Goal: Task Accomplishment & Management: Use online tool/utility

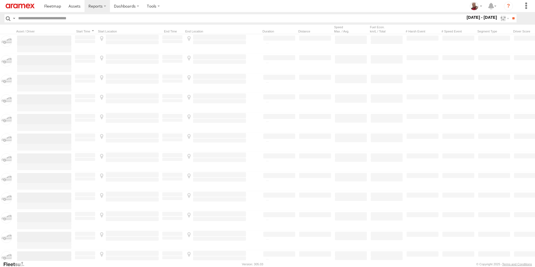
click at [22, 3] on link at bounding box center [20, 6] width 40 height 12
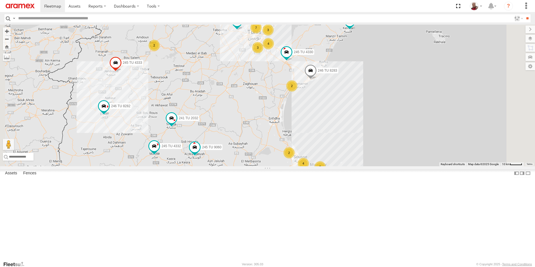
drag, startPoint x: 388, startPoint y: 83, endPoint x: 397, endPoint y: 74, distance: 12.9
click at [397, 74] on div "245 TU 4334 231 TU 3159 246 TU 8288 245 TU 9053 246 TU 8284 245 TU 4333 245 TU …" at bounding box center [267, 96] width 535 height 142
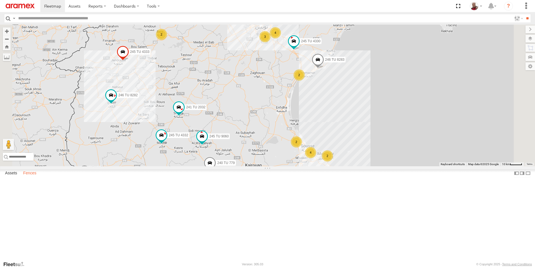
click at [36, 177] on label "Fences" at bounding box center [29, 173] width 19 height 8
click at [0, 0] on div "Souse Branch" at bounding box center [0, 0] width 0 height 0
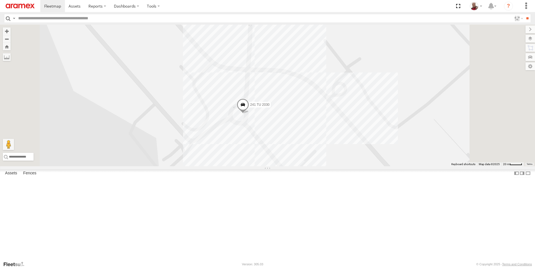
click at [0, 0] on div "Sfax Office" at bounding box center [0, 0] width 0 height 0
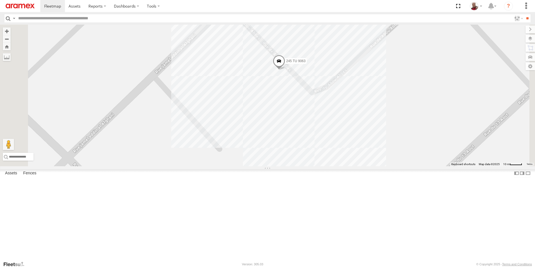
click at [0, 0] on div "Mednine Branch" at bounding box center [0, 0] width 0 height 0
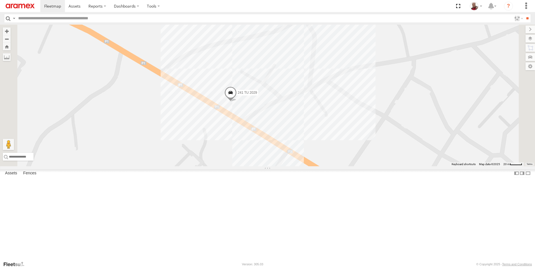
click at [0, 0] on div "Jandouba Branch" at bounding box center [0, 0] width 0 height 0
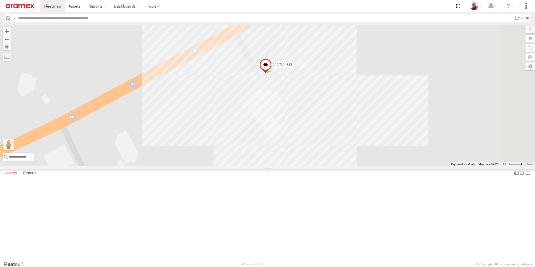
click at [17, 177] on label "Assets" at bounding box center [11, 173] width 18 height 8
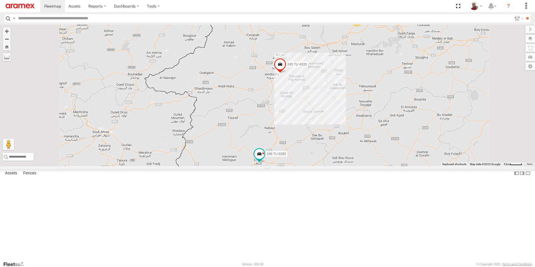
click at [25, 8] on img at bounding box center [20, 6] width 29 height 5
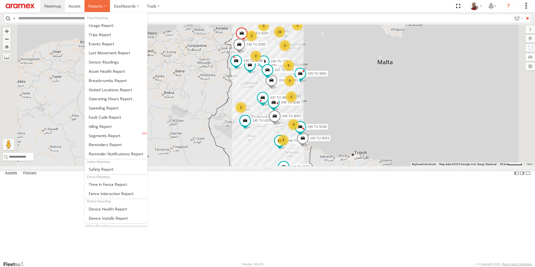
click at [96, 8] on span at bounding box center [95, 5] width 14 height 5
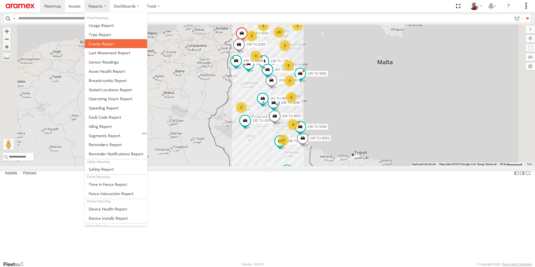
click at [104, 44] on span at bounding box center [101, 43] width 25 height 5
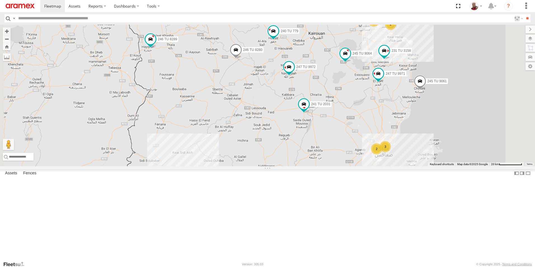
drag, startPoint x: 350, startPoint y: 134, endPoint x: 331, endPoint y: 130, distance: 19.2
click at [331, 130] on div "246 TU 8285 246 TU 8286 245 TU 4334 245 TU 9057 246 TU 8288 245 TU 9053 246 TU …" at bounding box center [267, 96] width 535 height 142
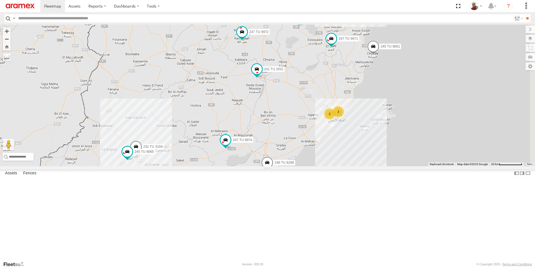
drag, startPoint x: 423, startPoint y: 174, endPoint x: 367, endPoint y: 126, distance: 73.5
click at [367, 126] on div "246 TU 8285 246 TU 8286 245 TU 4334 245 TU 9057 246 TU 8288 245 TU 9053 246 TU …" at bounding box center [267, 96] width 535 height 142
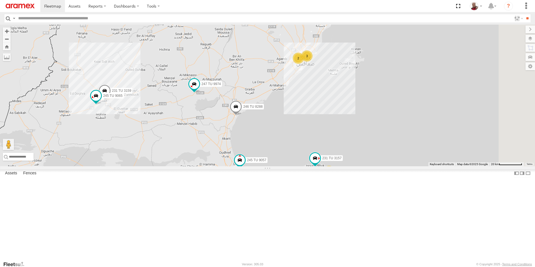
drag, startPoint x: 344, startPoint y: 148, endPoint x: 324, endPoint y: 91, distance: 60.6
click at [324, 92] on div "246 TU 8285 246 TU 8286 245 TU 4334 245 TU 9057 246 TU 8288 245 TU 9053 246 TU …" at bounding box center [267, 96] width 535 height 142
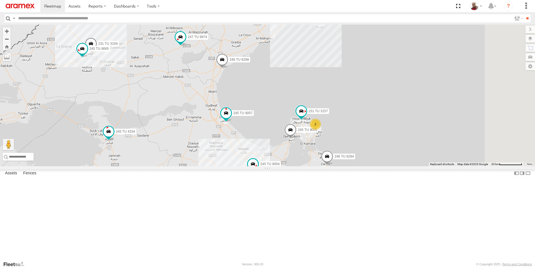
drag, startPoint x: 314, startPoint y: 214, endPoint x: 302, endPoint y: 158, distance: 57.1
click at [302, 161] on div "246 TU 8285 246 TU 8286 245 TU 4334 245 TU 9057 246 TU 8288 245 TU 9053 246 TU …" at bounding box center [267, 96] width 535 height 142
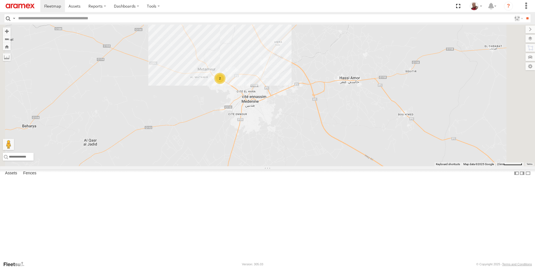
click at [226, 84] on div "2" at bounding box center [220, 78] width 11 height 11
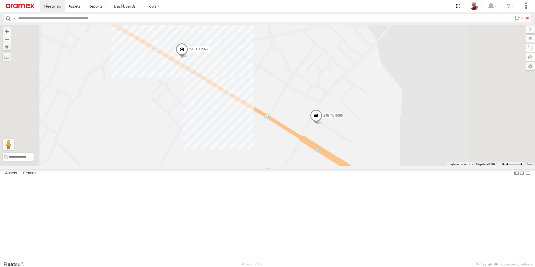
click at [188, 59] on span at bounding box center [182, 50] width 12 height 15
click at [190, 52] on label at bounding box center [184, 50] width 11 height 4
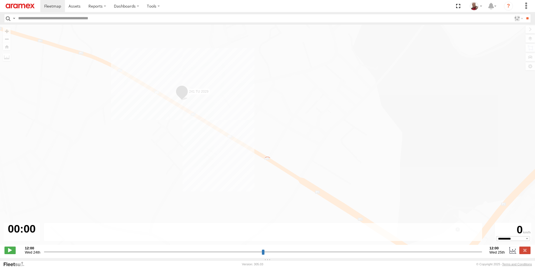
type input "**********"
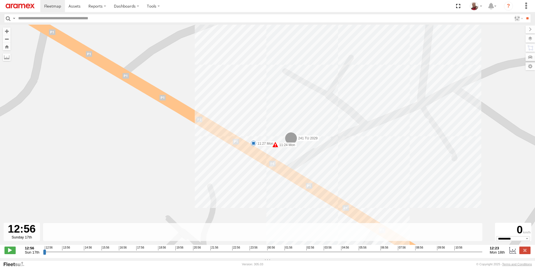
click at [29, 7] on img at bounding box center [20, 6] width 29 height 5
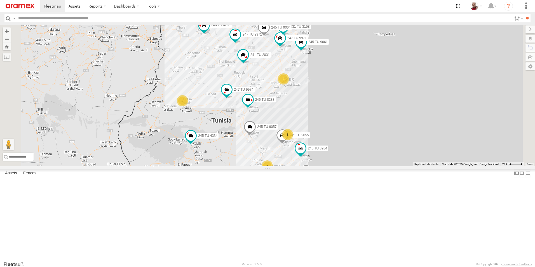
drag, startPoint x: 313, startPoint y: 200, endPoint x: 300, endPoint y: 157, distance: 45.0
click at [300, 157] on div "246 TU 8285 246 TU 8286 245 TU 4334 245 TU 9057 246 TU 8288 245 TU 9053 246 TU …" at bounding box center [267, 96] width 535 height 142
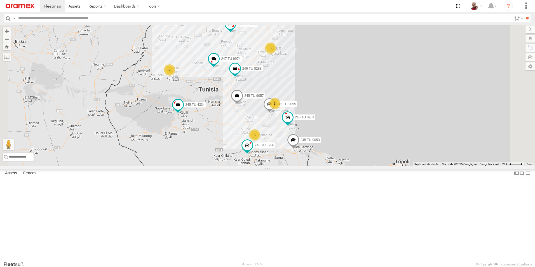
drag, startPoint x: 316, startPoint y: 190, endPoint x: 303, endPoint y: 165, distance: 28.4
click at [303, 165] on div "246 TU 8285 246 TU 8286 245 TU 4334 245 TU 9057 246 TU 8288 245 TU 9053 246 TU …" at bounding box center [267, 96] width 535 height 142
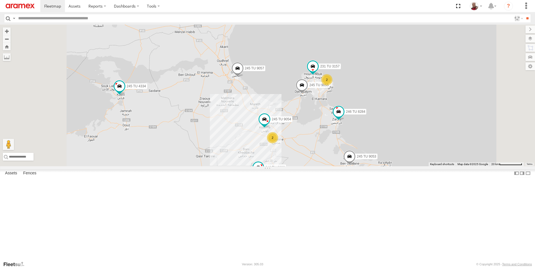
drag, startPoint x: 329, startPoint y: 182, endPoint x: 318, endPoint y: 156, distance: 28.0
click at [318, 156] on div "246 TU 8285 246 TU 8286 245 TU 4334 245 TU 9057 246 TU 8288 245 TU 9053 246 TU …" at bounding box center [267, 96] width 535 height 142
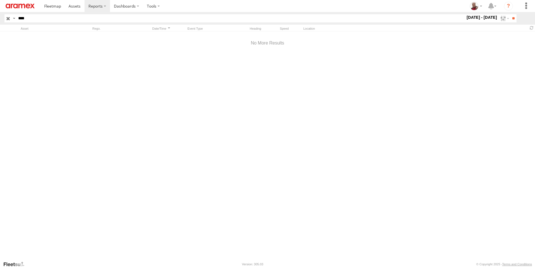
click at [10, 18] on input "button" at bounding box center [7, 18] width 7 height 8
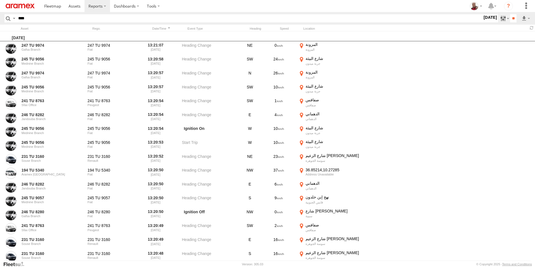
click at [502, 16] on label at bounding box center [505, 18] width 12 height 8
click at [0, 0] on label at bounding box center [0, 0] width 0 height 0
click at [0, 0] on span "Speeding" at bounding box center [0, 0] width 0 height 0
click at [514, 17] on input "**" at bounding box center [514, 18] width 6 height 8
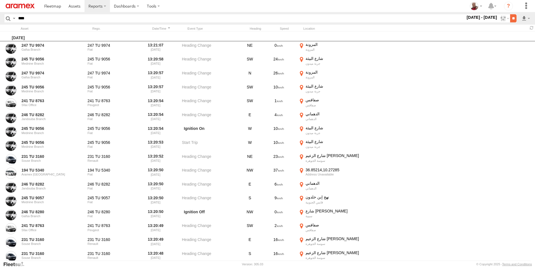
scroll to position [0, 0]
